Goal: Check status: Check status

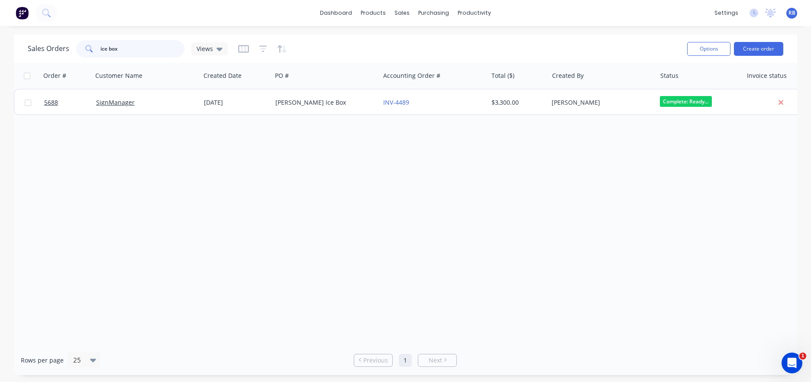
drag, startPoint x: 129, startPoint y: 50, endPoint x: 73, endPoint y: 53, distance: 56.8
click at [73, 53] on div "Sales Orders ice box Views" at bounding box center [128, 48] width 200 height 17
drag, startPoint x: 123, startPoint y: 52, endPoint x: 48, endPoint y: 46, distance: 75.6
click at [48, 46] on div "Sales Orders ice box Views" at bounding box center [128, 48] width 200 height 17
type input "gray"
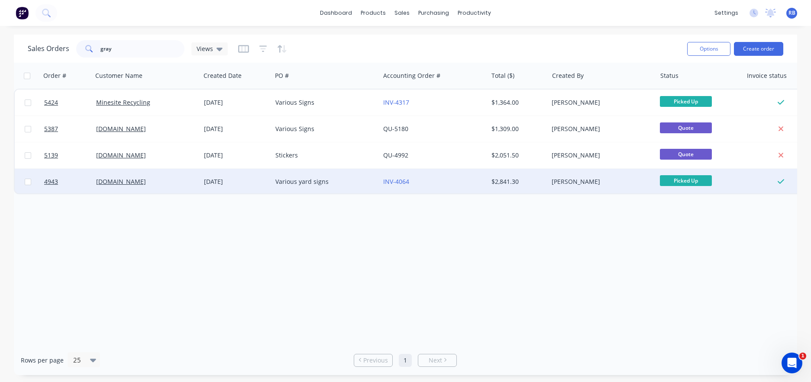
click at [127, 179] on div "[DOMAIN_NAME]" at bounding box center [144, 182] width 96 height 9
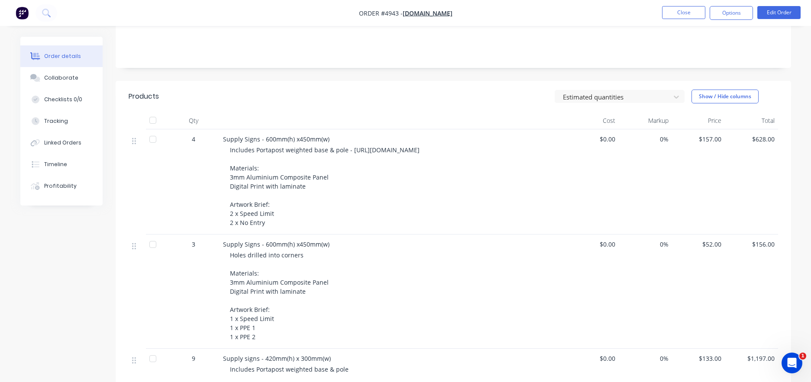
scroll to position [171, 0]
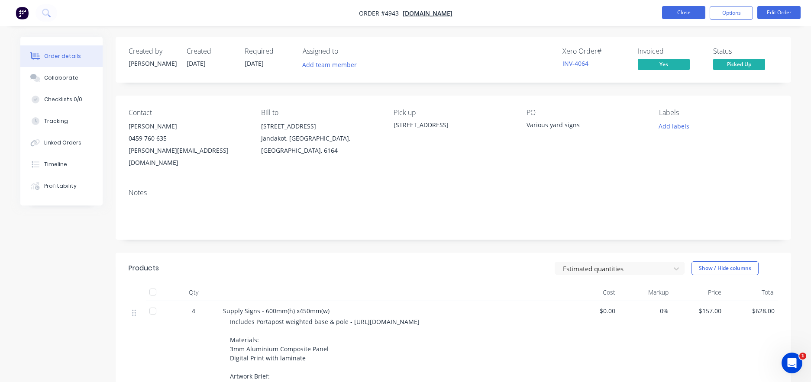
click at [685, 15] on button "Close" at bounding box center [683, 12] width 43 height 13
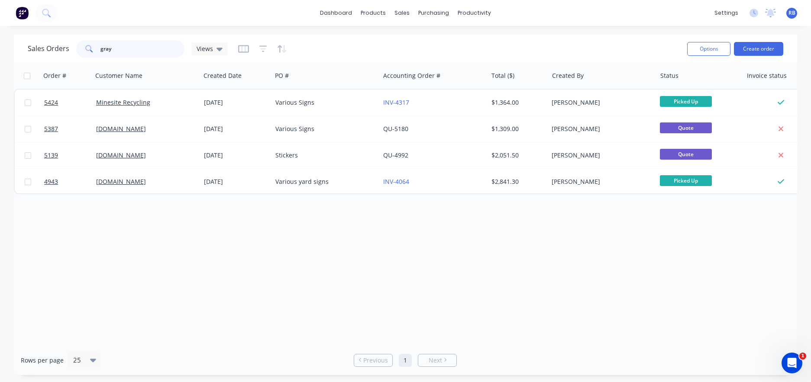
drag, startPoint x: 130, startPoint y: 49, endPoint x: 42, endPoint y: 45, distance: 88.0
click at [46, 49] on div "Sales Orders gray Views" at bounding box center [128, 48] width 200 height 17
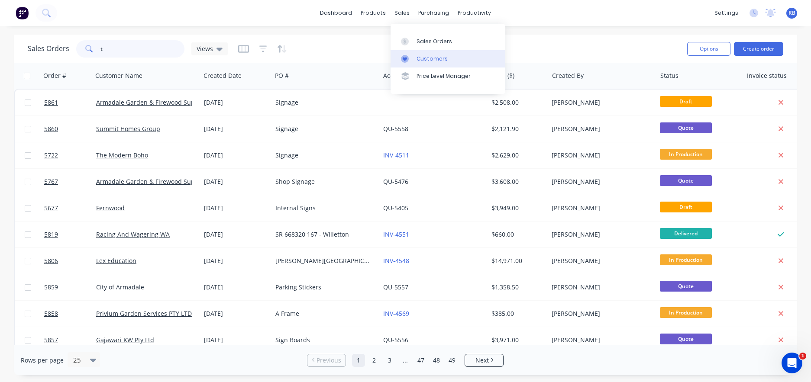
type input "t"
click at [431, 59] on div "Customers" at bounding box center [432, 59] width 31 height 8
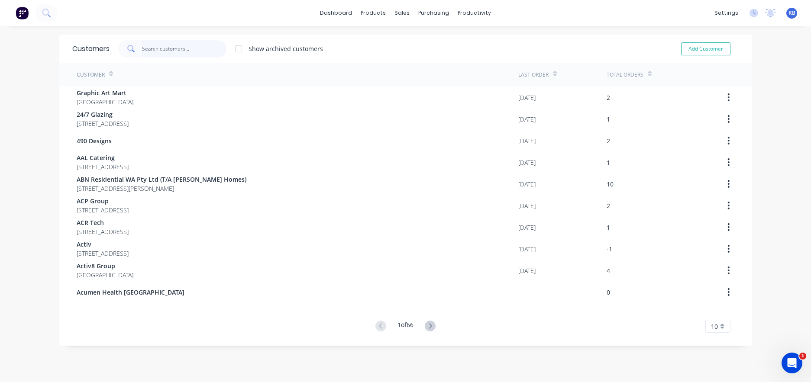
click at [166, 49] on input "text" at bounding box center [184, 48] width 84 height 17
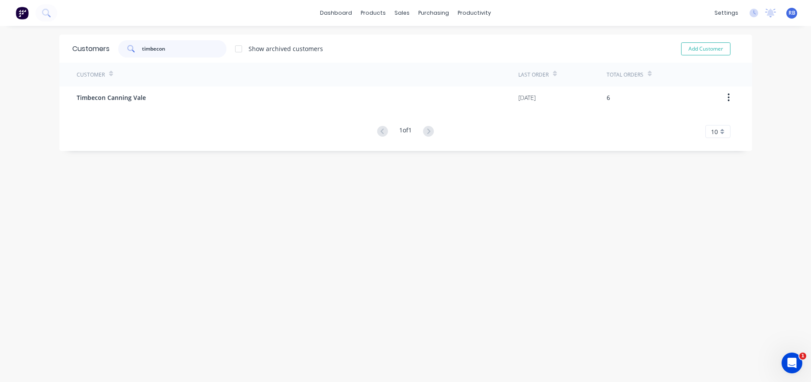
type input "timbecon"
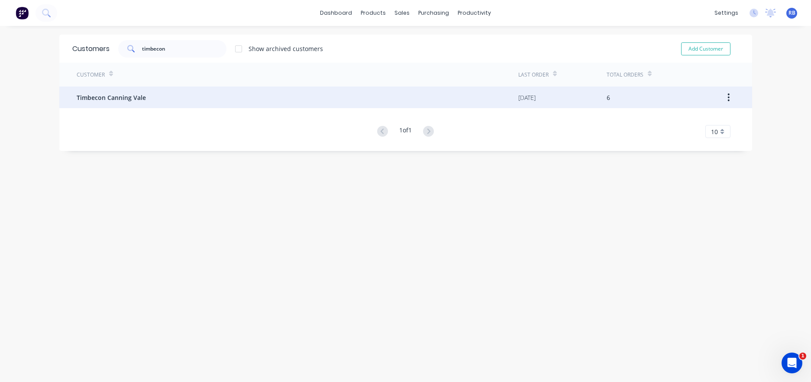
click at [119, 100] on span "Timbecon Canning Vale" at bounding box center [111, 97] width 69 height 9
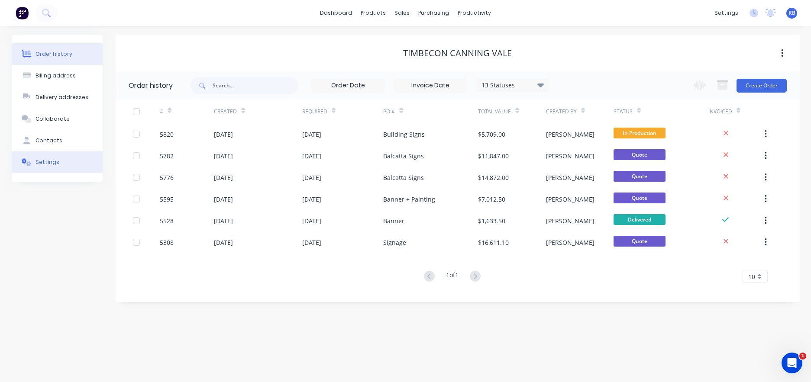
click at [50, 160] on div "Settings" at bounding box center [48, 163] width 24 height 8
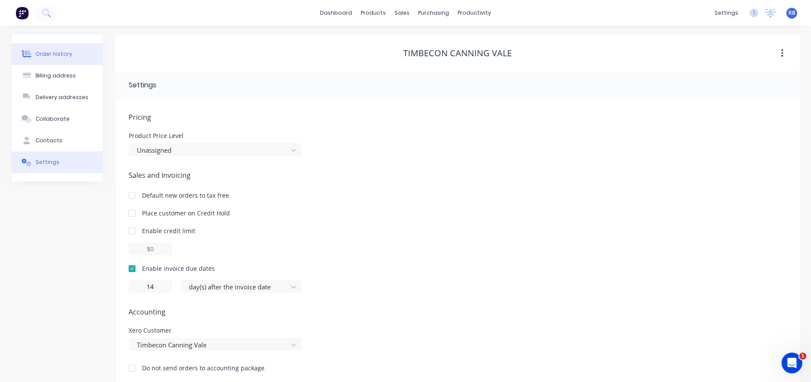
click at [61, 58] on div "Order history" at bounding box center [54, 54] width 37 height 8
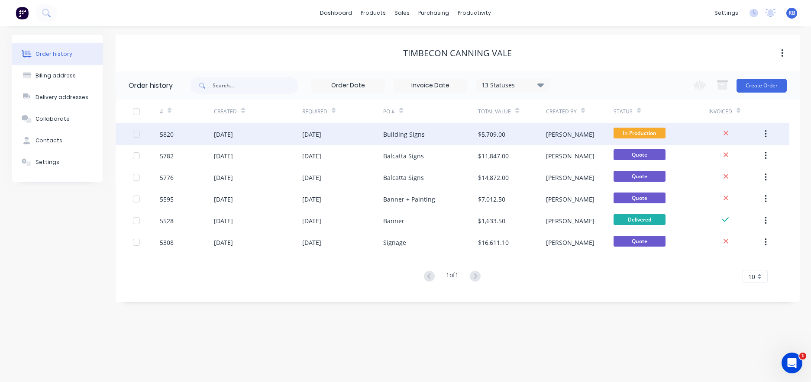
click at [451, 132] on div "Building Signs" at bounding box center [430, 134] width 95 height 22
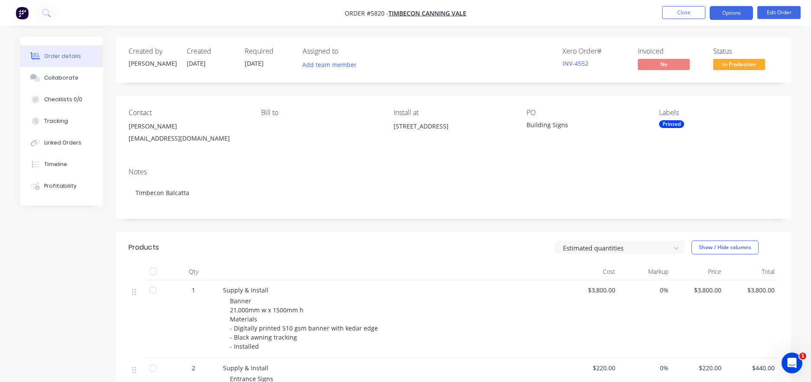
click at [734, 18] on button "Options" at bounding box center [731, 13] width 43 height 14
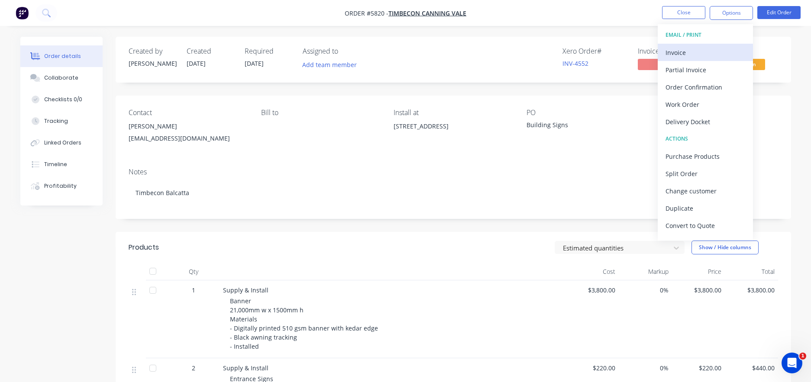
click at [679, 57] on div "Invoice" at bounding box center [706, 52] width 80 height 13
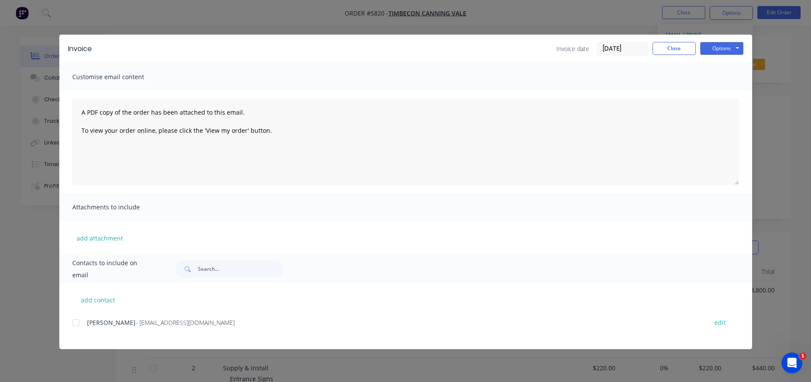
click at [76, 322] on div at bounding box center [75, 322] width 17 height 17
click at [722, 49] on button "Options" at bounding box center [721, 48] width 43 height 13
click at [721, 95] on button "Email" at bounding box center [727, 92] width 55 height 14
click at [673, 46] on button "Close" at bounding box center [674, 48] width 43 height 13
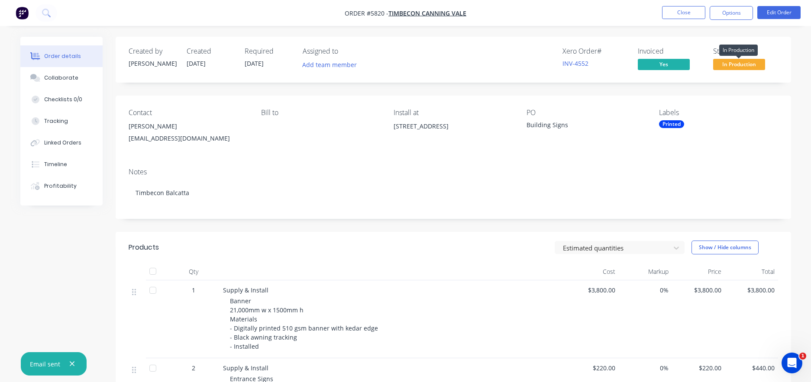
click at [738, 69] on span "In Production" at bounding box center [739, 64] width 52 height 11
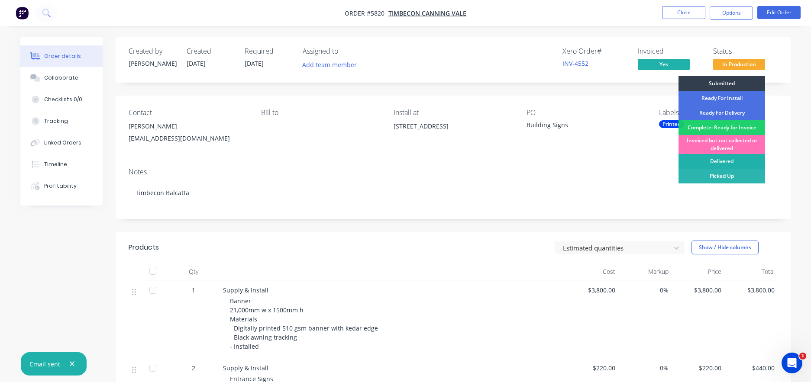
click at [727, 160] on div "Delivered" at bounding box center [722, 161] width 87 height 15
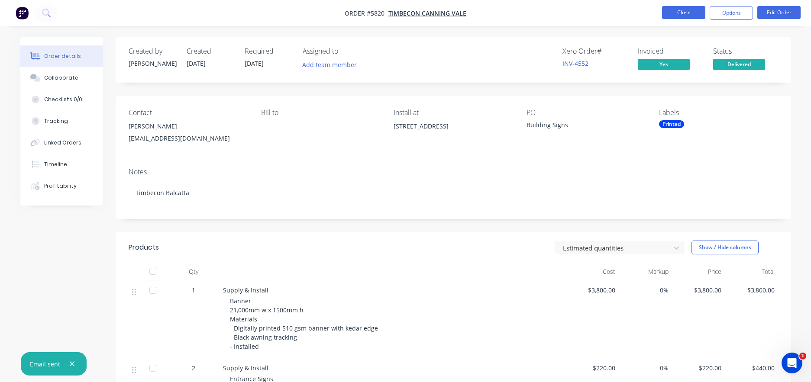
click at [692, 12] on button "Close" at bounding box center [683, 12] width 43 height 13
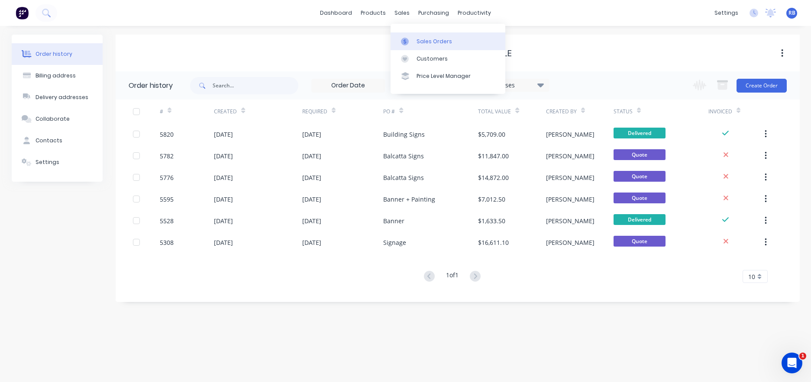
click at [421, 37] on link "Sales Orders" at bounding box center [448, 40] width 115 height 17
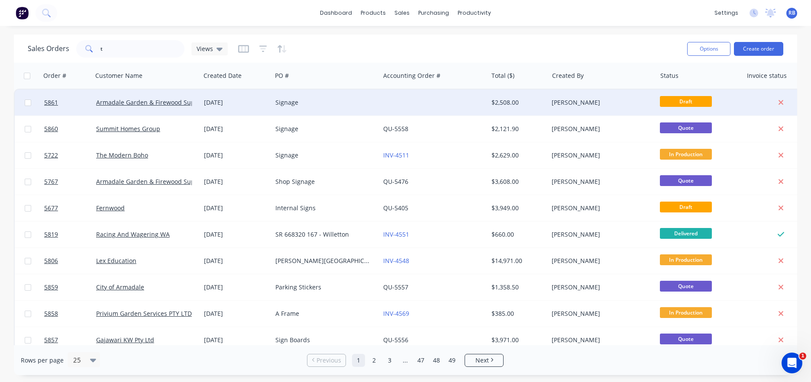
click at [316, 95] on div "Signage" at bounding box center [326, 103] width 108 height 26
